Goal: Check status

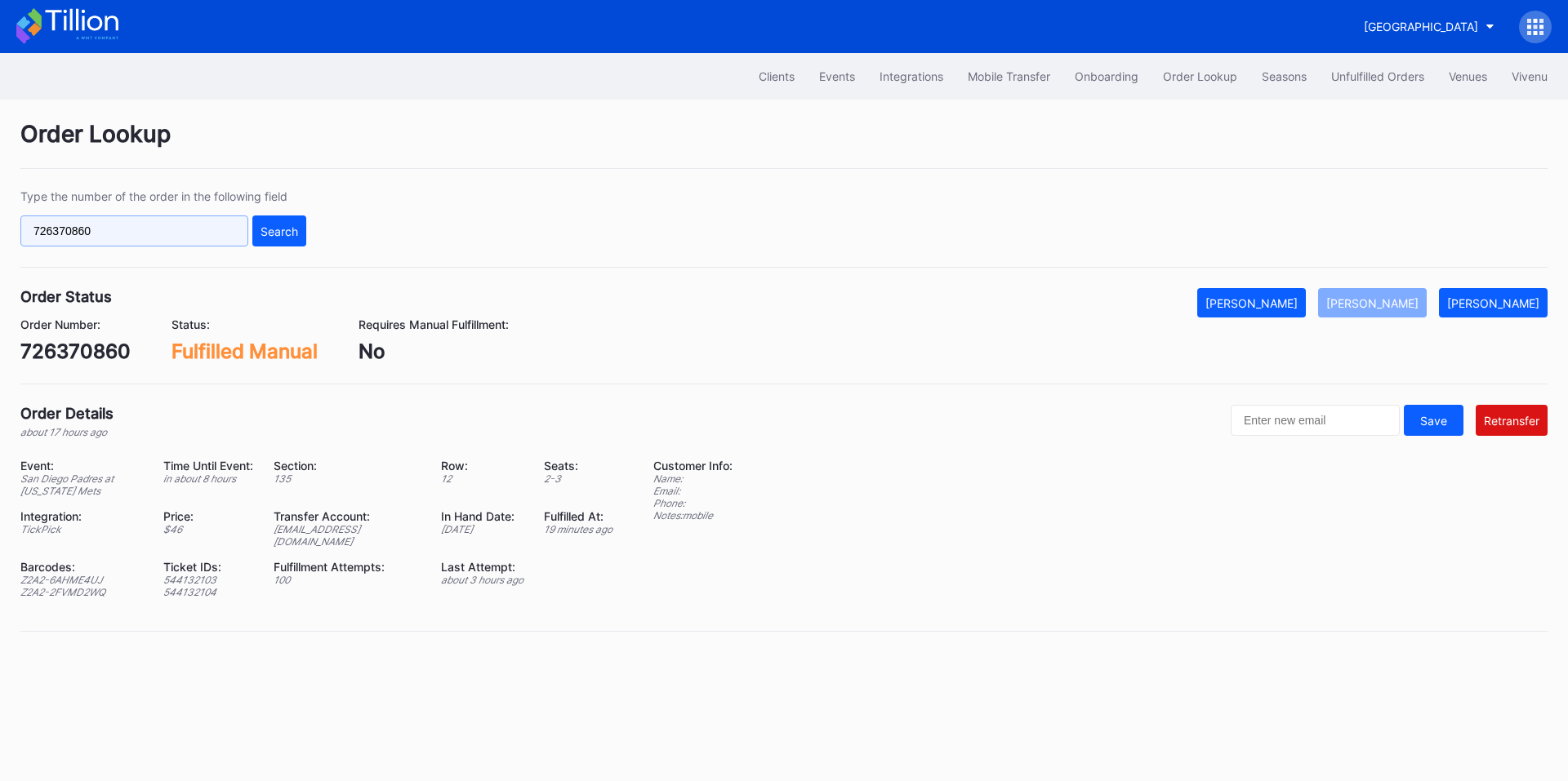
click at [179, 231] on input "726370860" at bounding box center [134, 231] width 228 height 31
paste input "254194517"
type input "254194517"
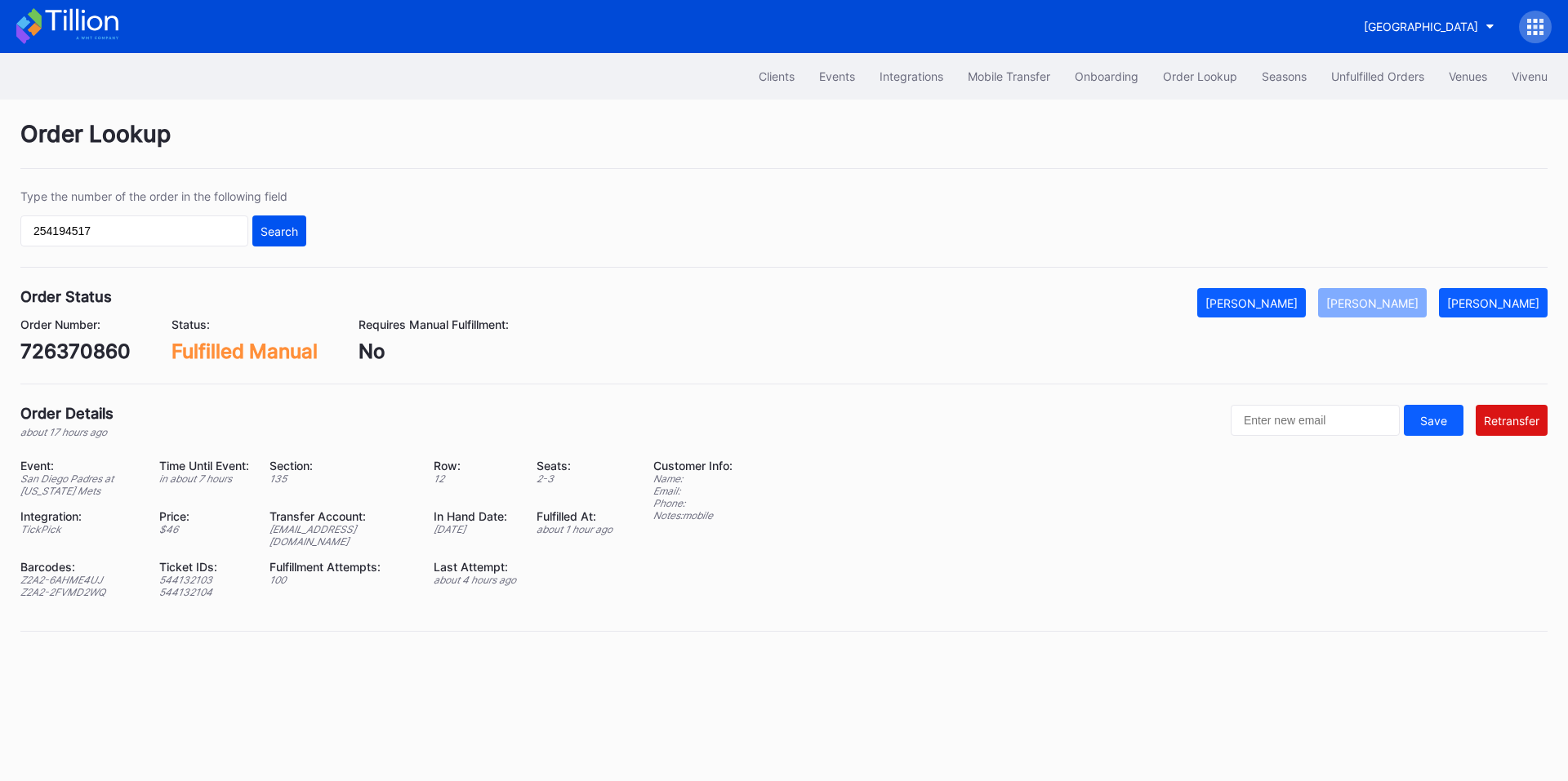
click at [298, 234] on button "Search" at bounding box center [279, 231] width 54 height 31
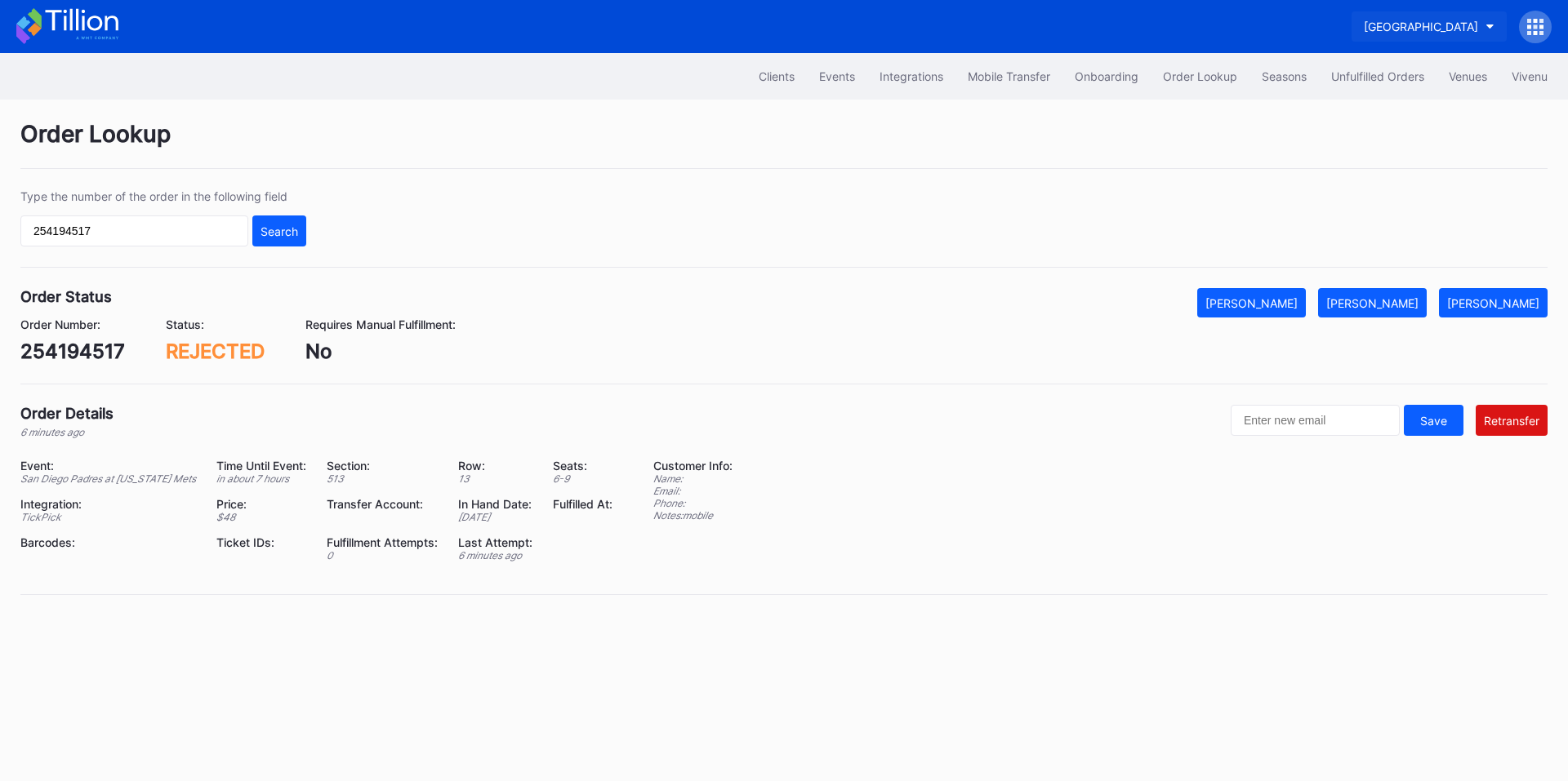
click at [1420, 23] on div "[GEOGRAPHIC_DATA]" at bounding box center [1420, 27] width 114 height 14
type input "revel st"
click at [1412, 105] on div "Revel Stanford Football Secondary" at bounding box center [1401, 103] width 185 height 14
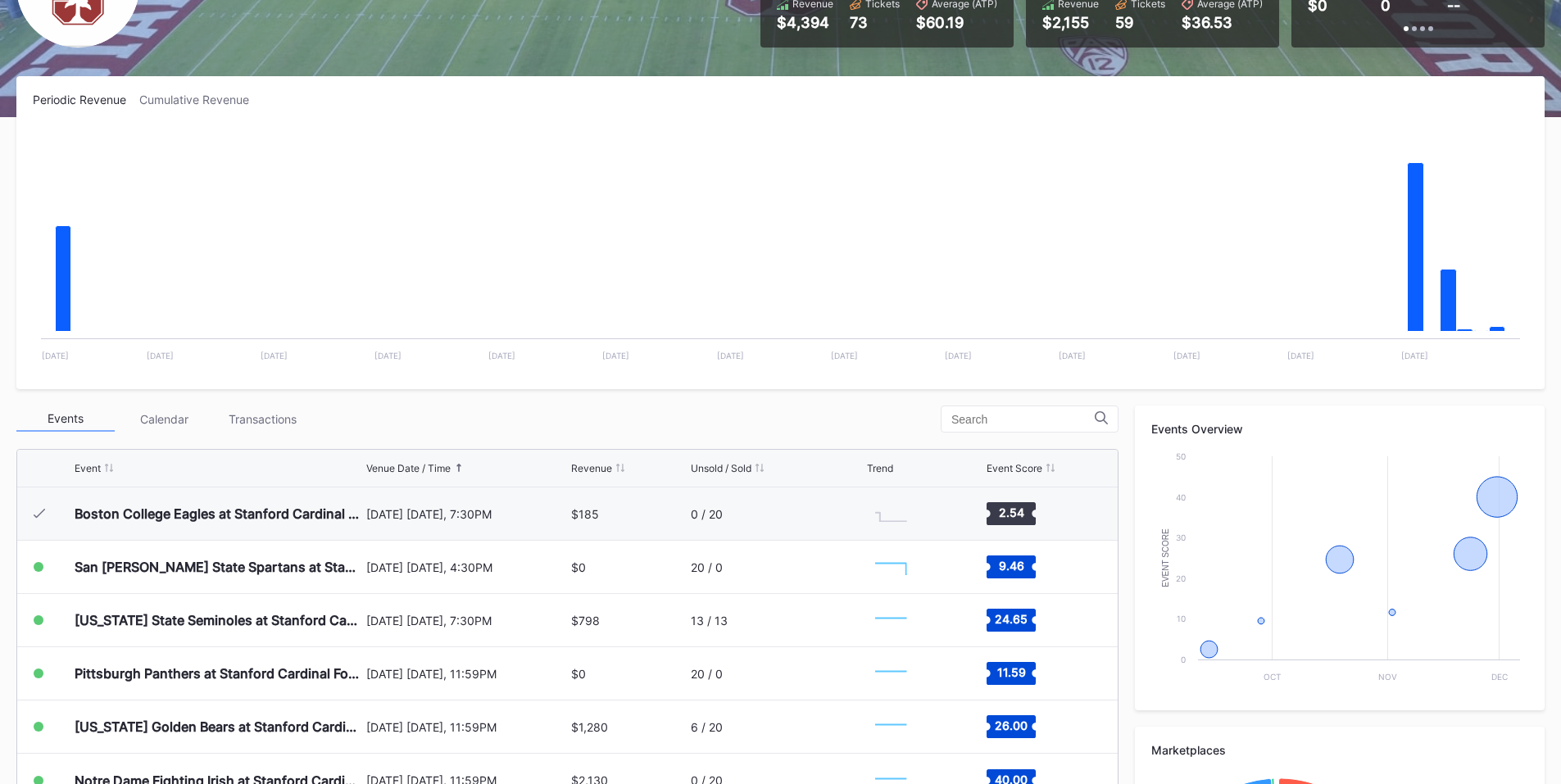
scroll to position [383, 0]
